Goal: Find specific fact: Find specific fact

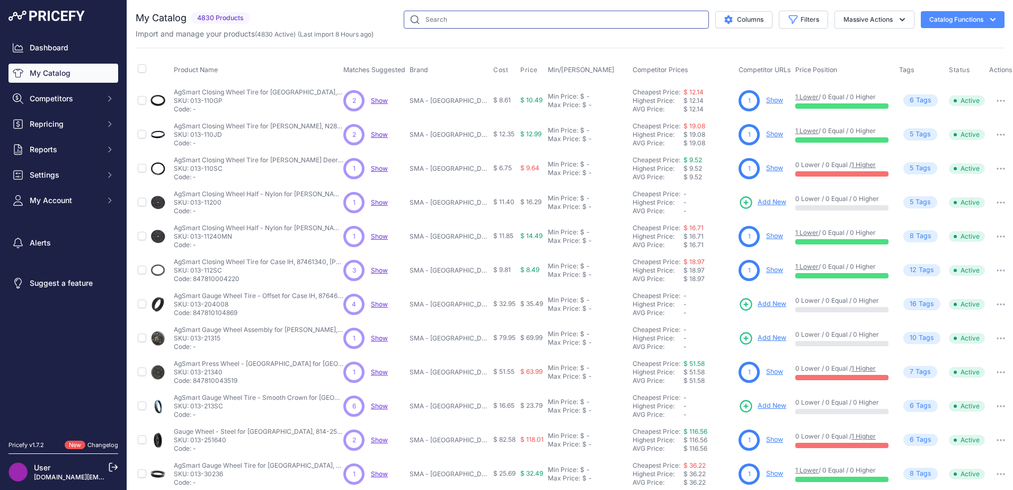
click at [501, 24] on input "text" at bounding box center [556, 20] width 305 height 18
type input "raptor [PERSON_NAME] belt"
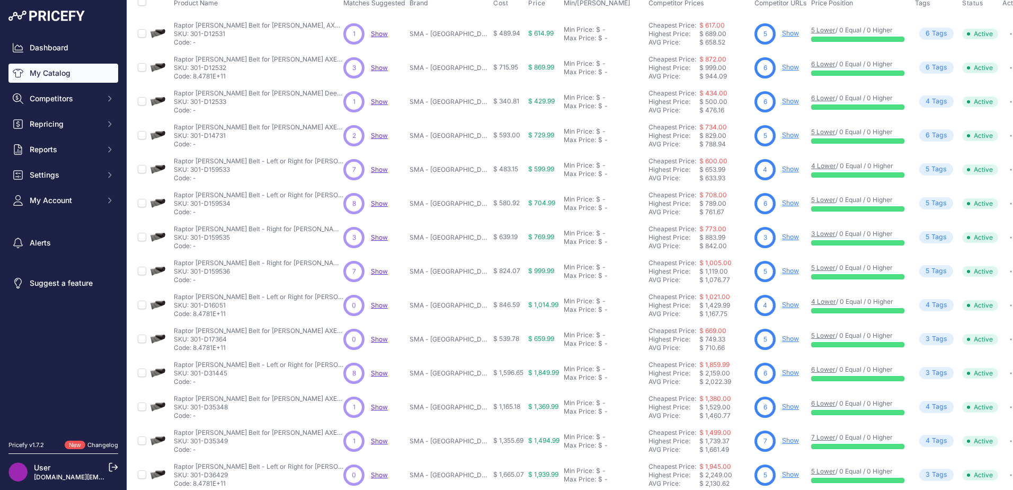
scroll to position [155, 0]
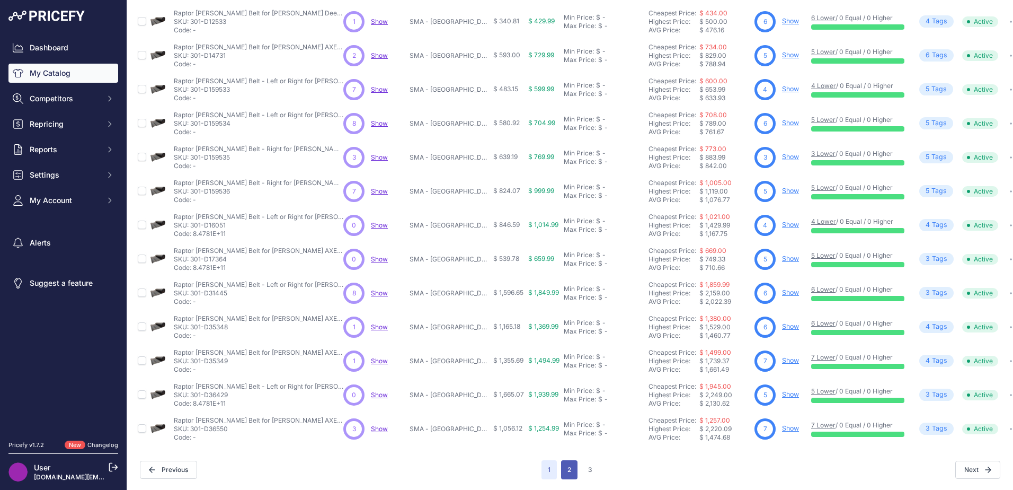
click at [561, 460] on button "2" at bounding box center [569, 469] width 16 height 19
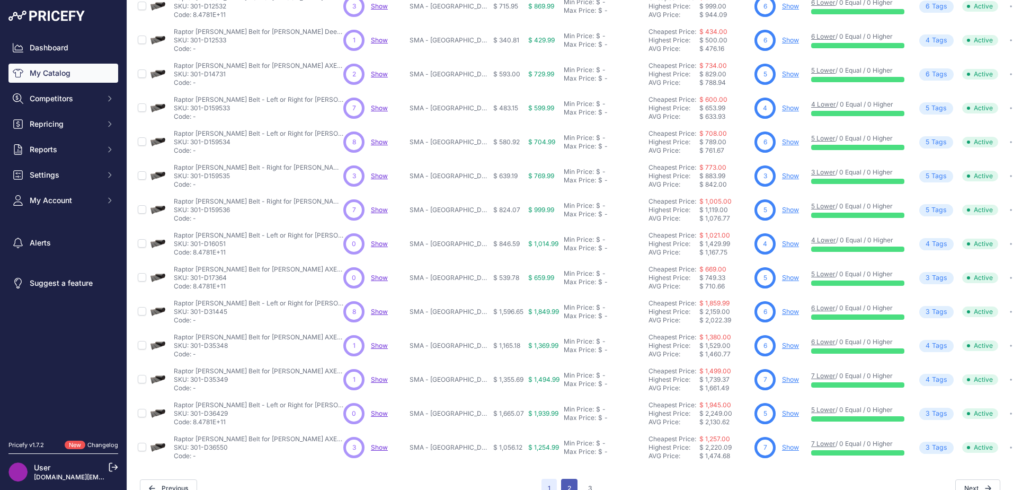
scroll to position [181, 0]
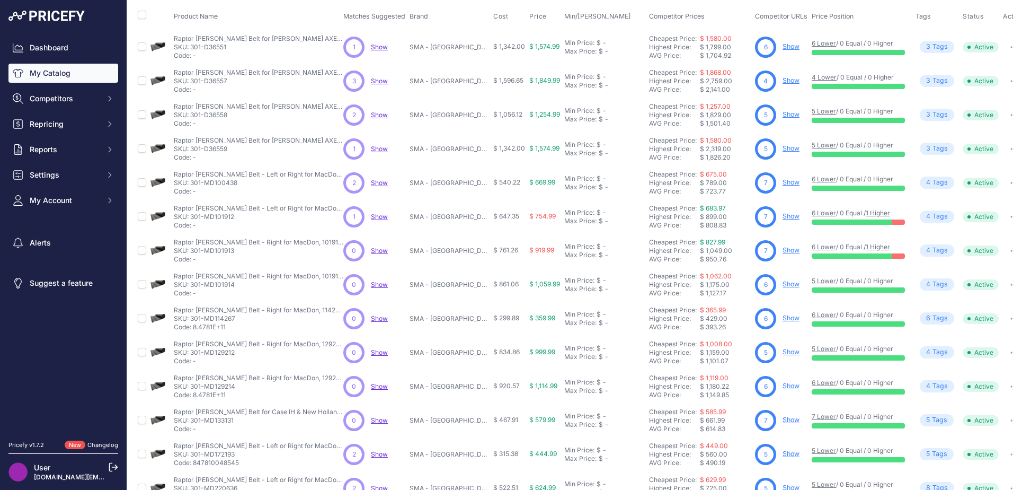
scroll to position [155, 0]
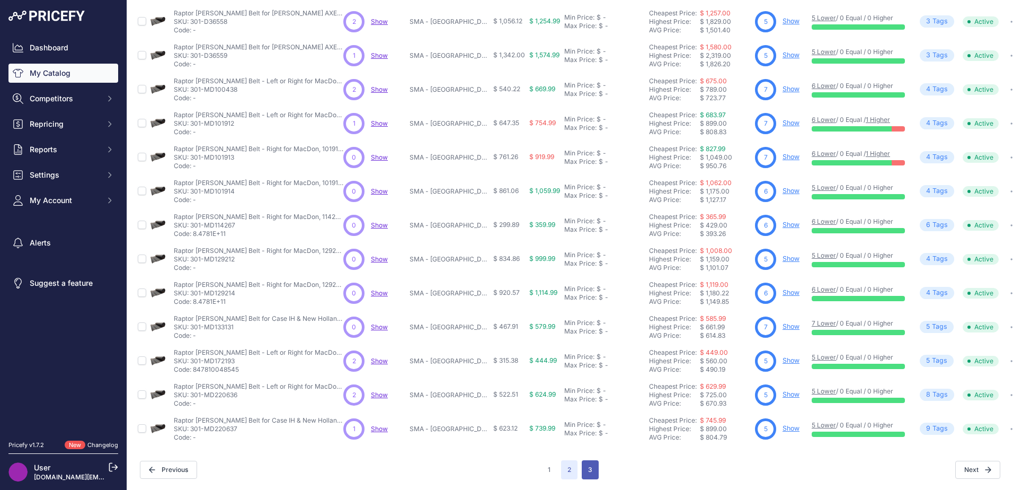
click at [586, 461] on button "3" at bounding box center [590, 469] width 17 height 19
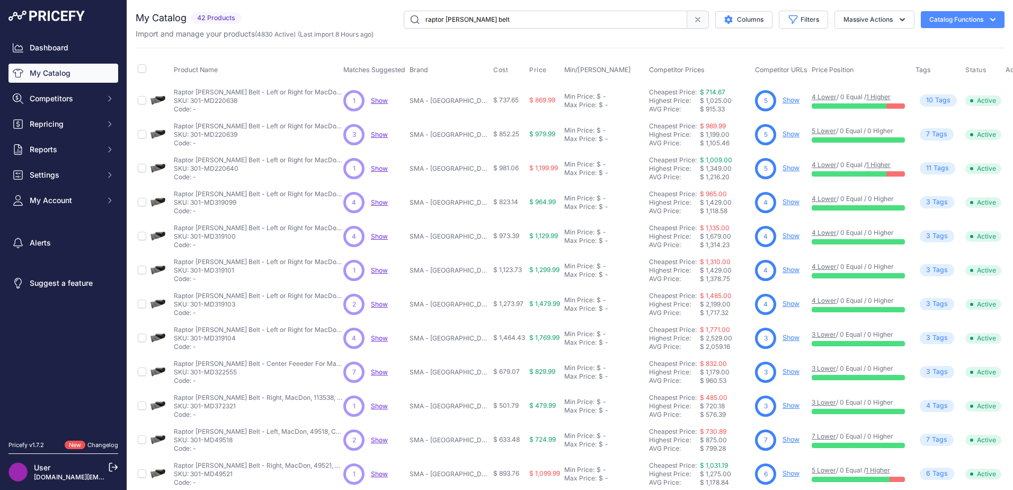
drag, startPoint x: 237, startPoint y: 102, endPoint x: 191, endPoint y: 101, distance: 46.1
click at [191, 101] on p "SKU: 301-MD220638" at bounding box center [259, 100] width 170 height 8
copy p "301-MD220638"
